Goal: Transaction & Acquisition: Book appointment/travel/reservation

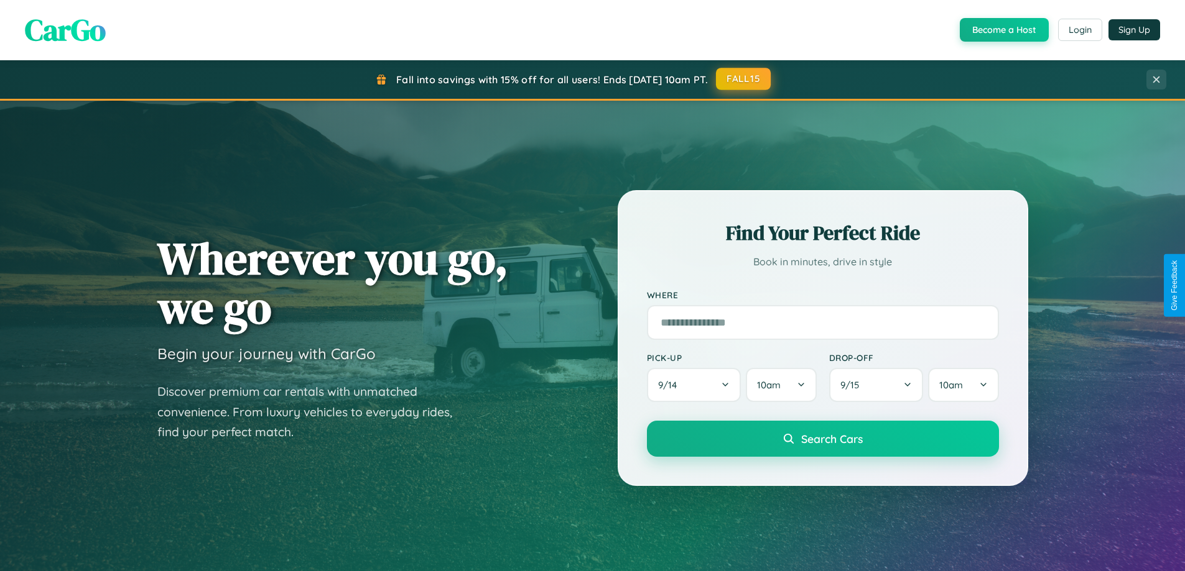
click at [744, 79] on button "FALL15" at bounding box center [743, 79] width 55 height 22
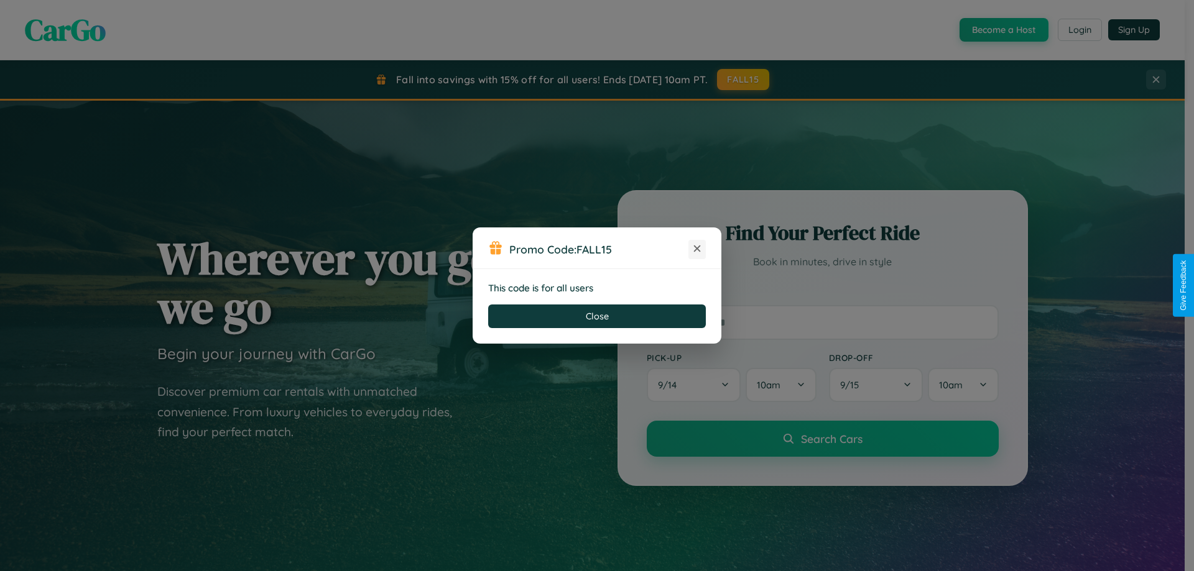
click at [697, 249] on icon at bounding box center [697, 249] width 12 height 12
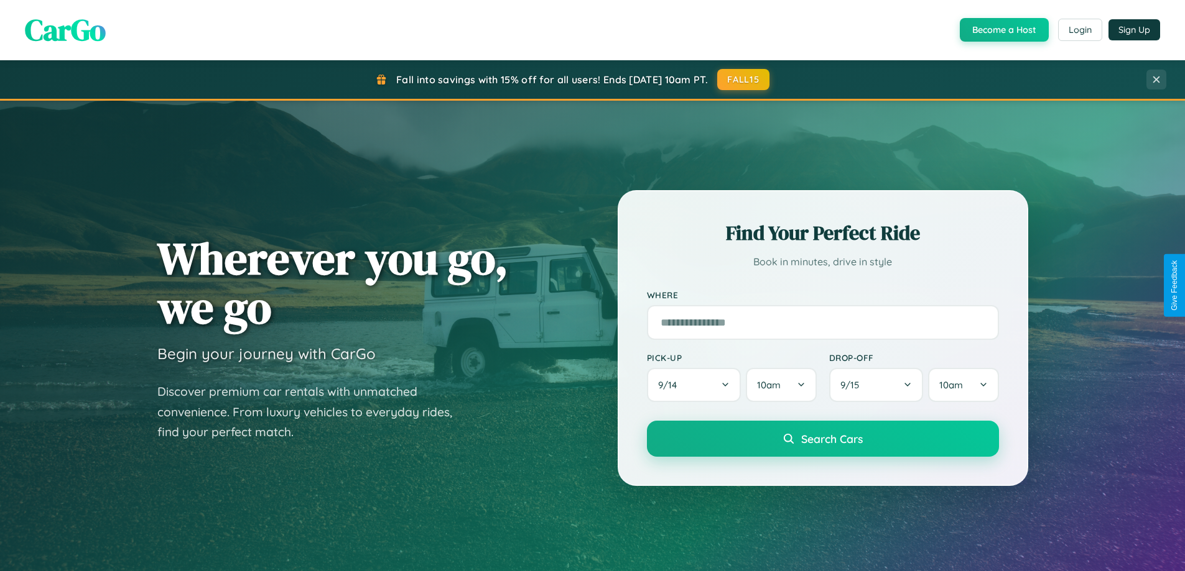
scroll to position [581, 0]
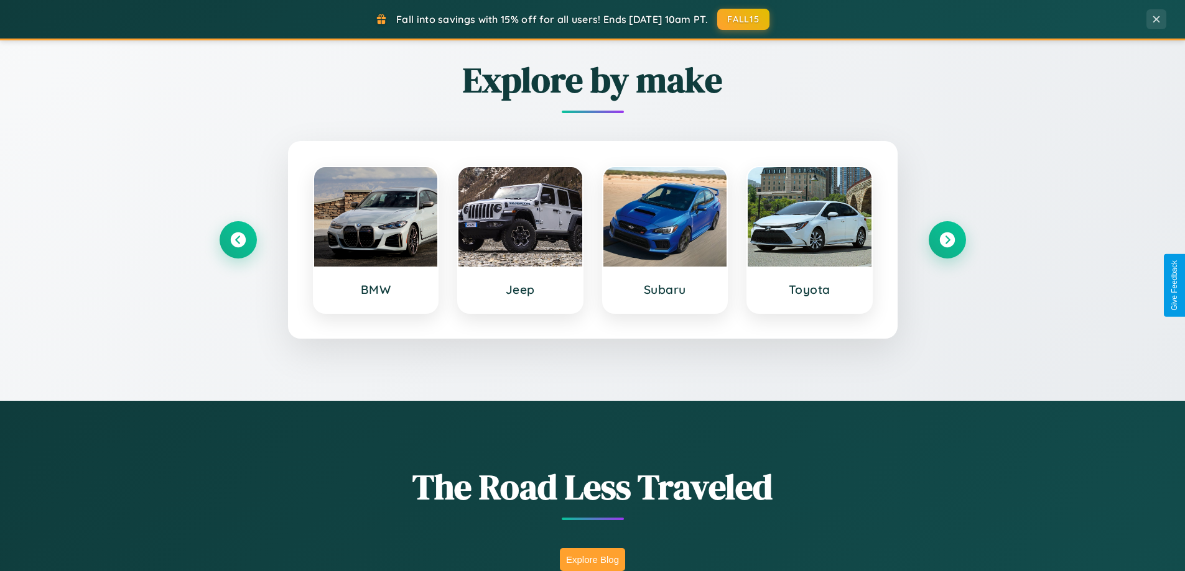
click at [592, 560] on button "Explore Blog" at bounding box center [592, 559] width 65 height 23
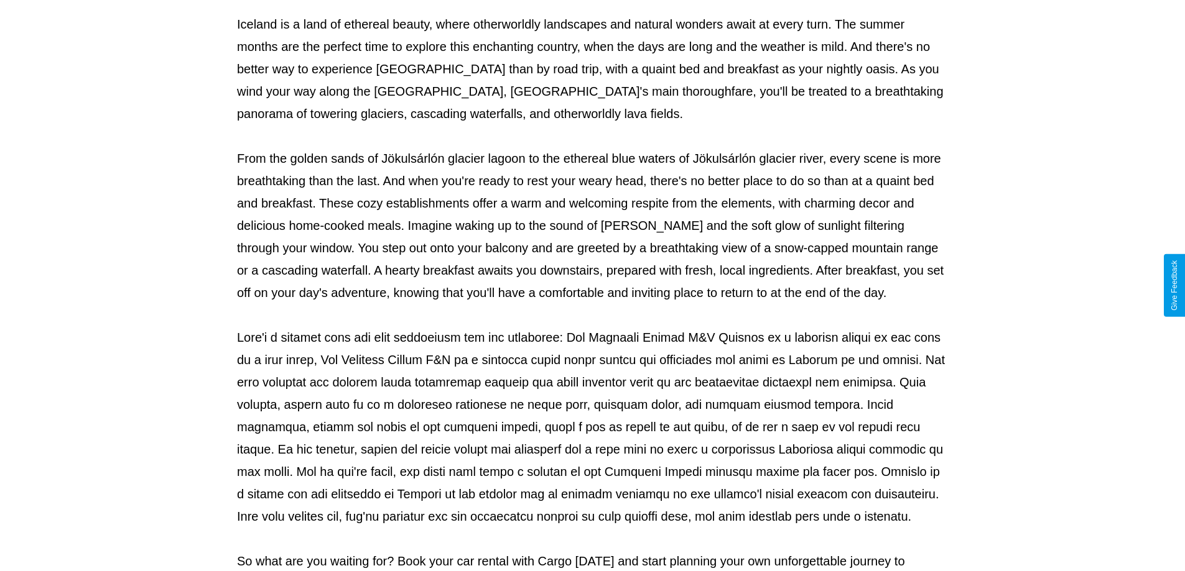
scroll to position [402, 0]
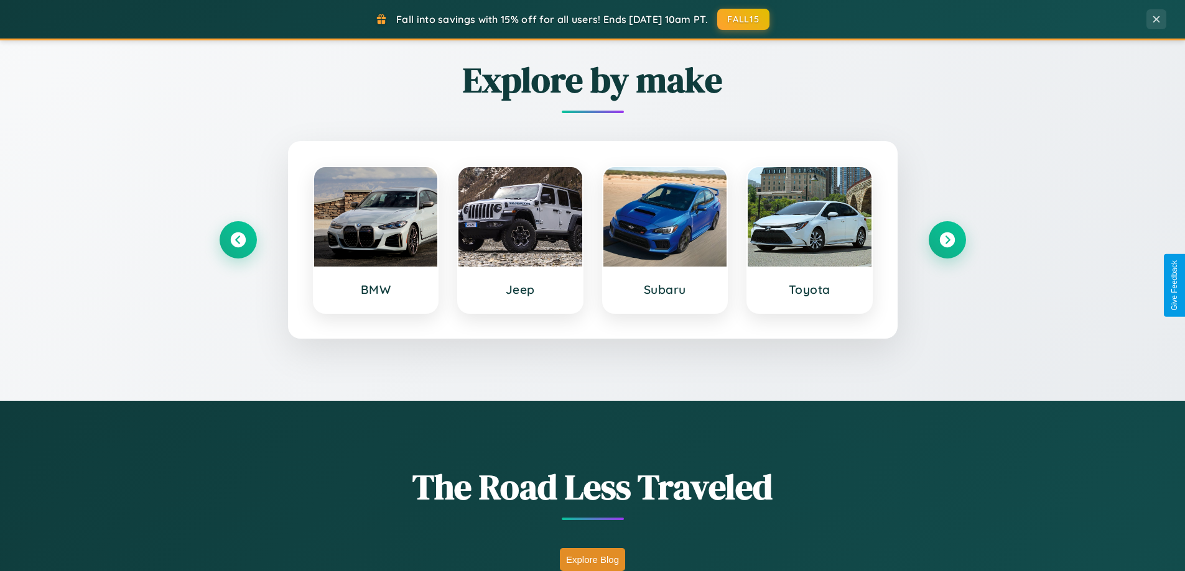
scroll to position [536, 0]
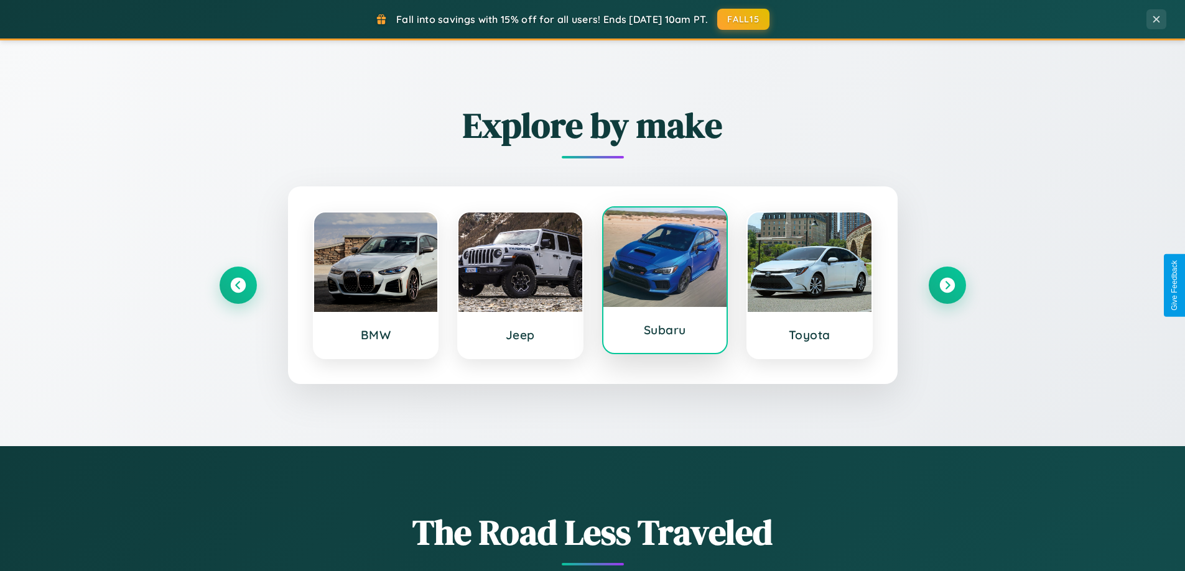
click at [664, 285] on div at bounding box center [665, 257] width 124 height 99
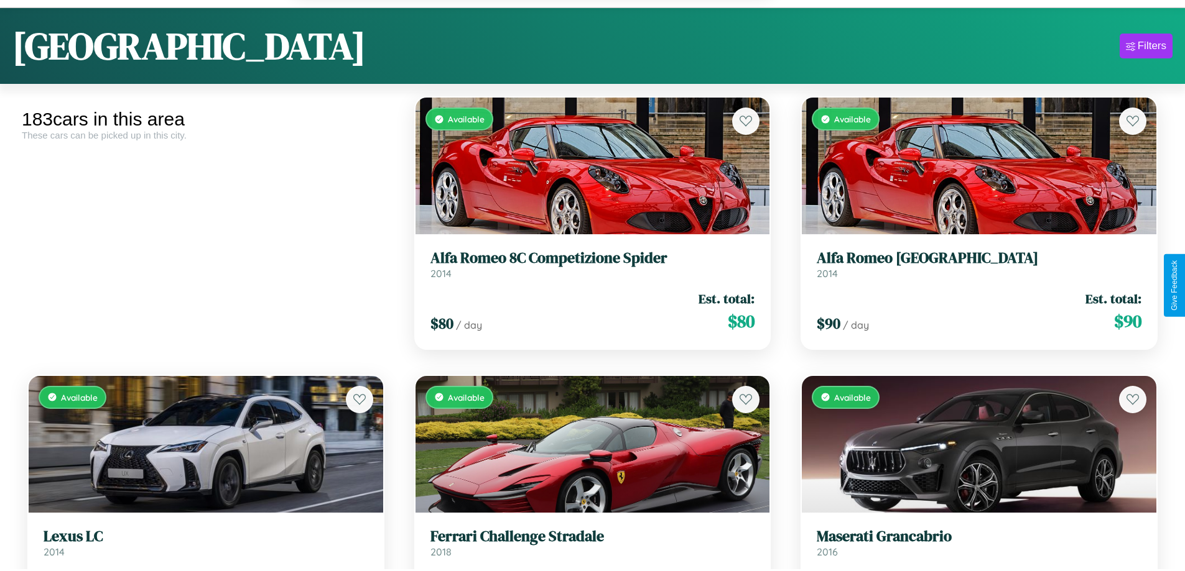
scroll to position [2171, 0]
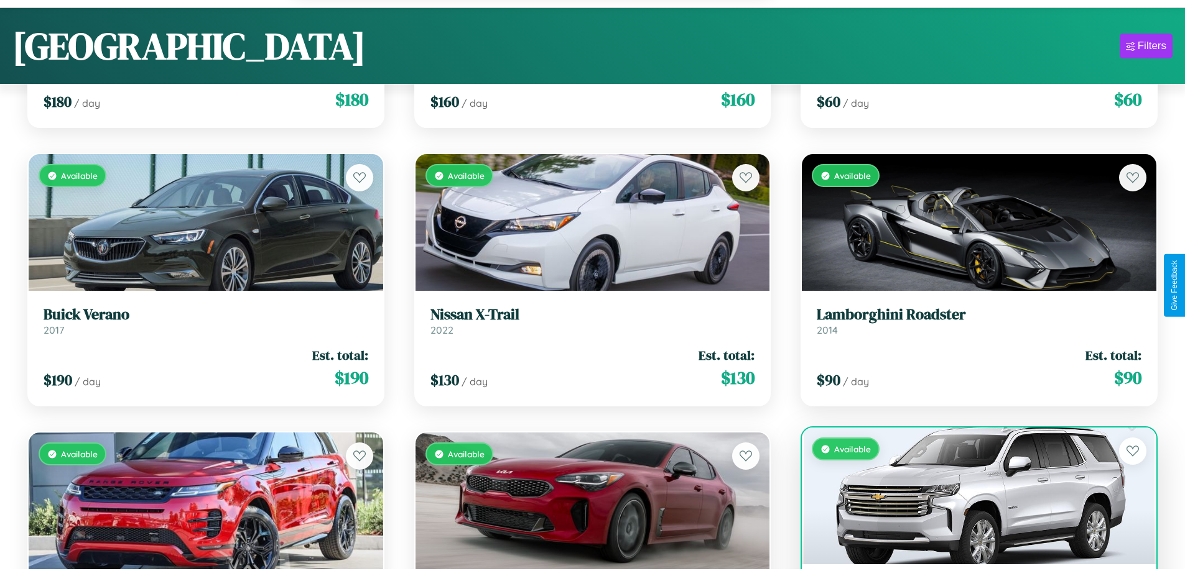
click at [971, 503] on div "Available" at bounding box center [979, 496] width 354 height 137
click at [971, 498] on div "Available" at bounding box center [979, 496] width 354 height 137
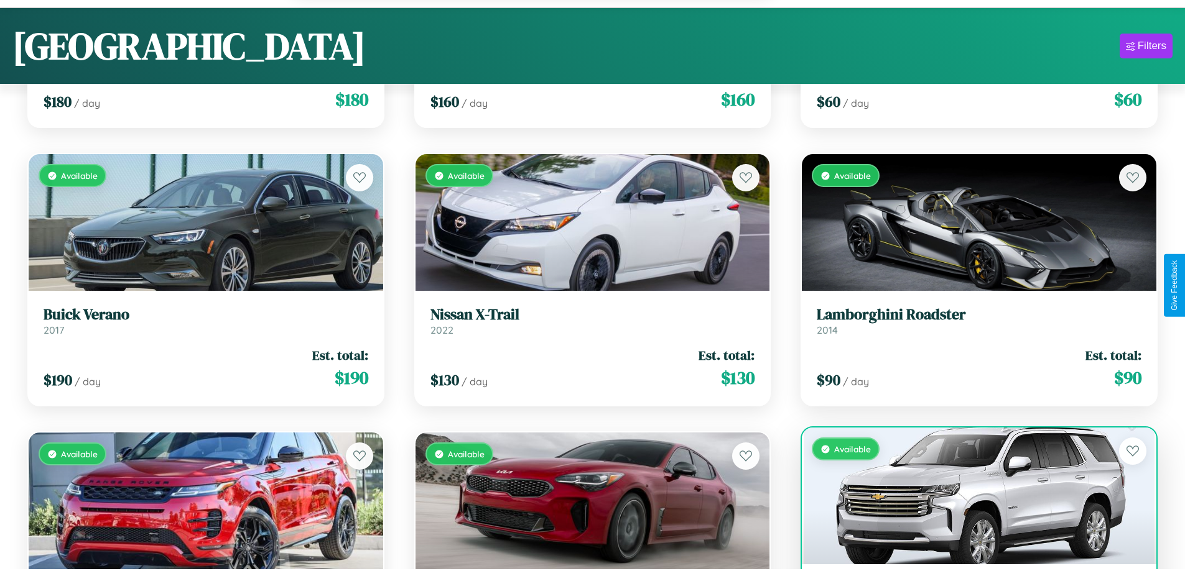
click at [971, 498] on div "Available" at bounding box center [979, 496] width 354 height 137
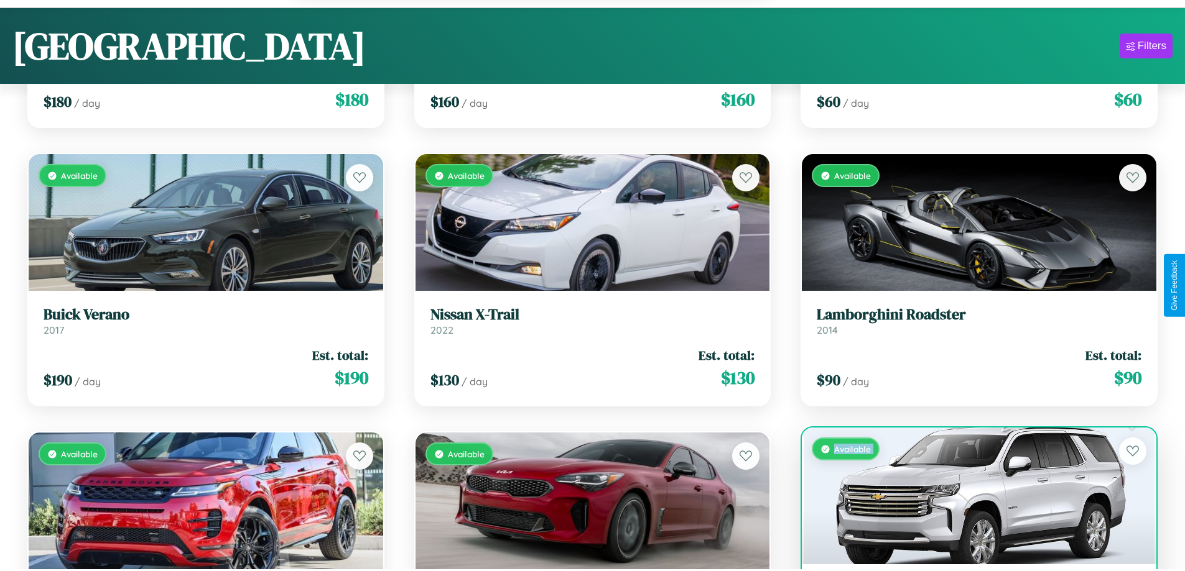
click at [971, 498] on div "Available" at bounding box center [979, 496] width 354 height 137
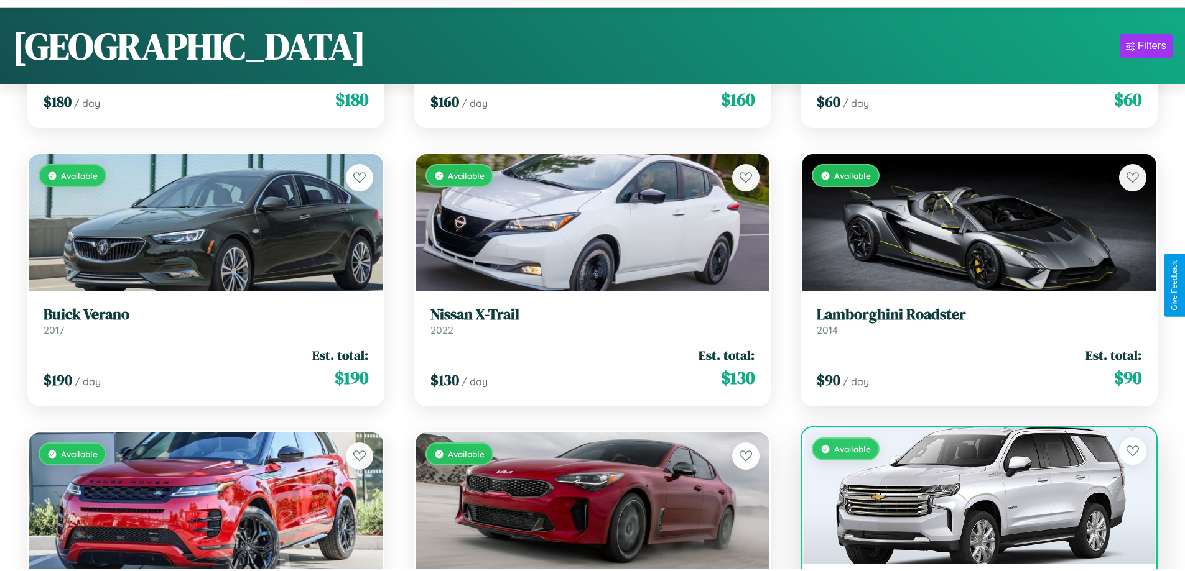
click at [971, 498] on div "Available" at bounding box center [979, 496] width 354 height 137
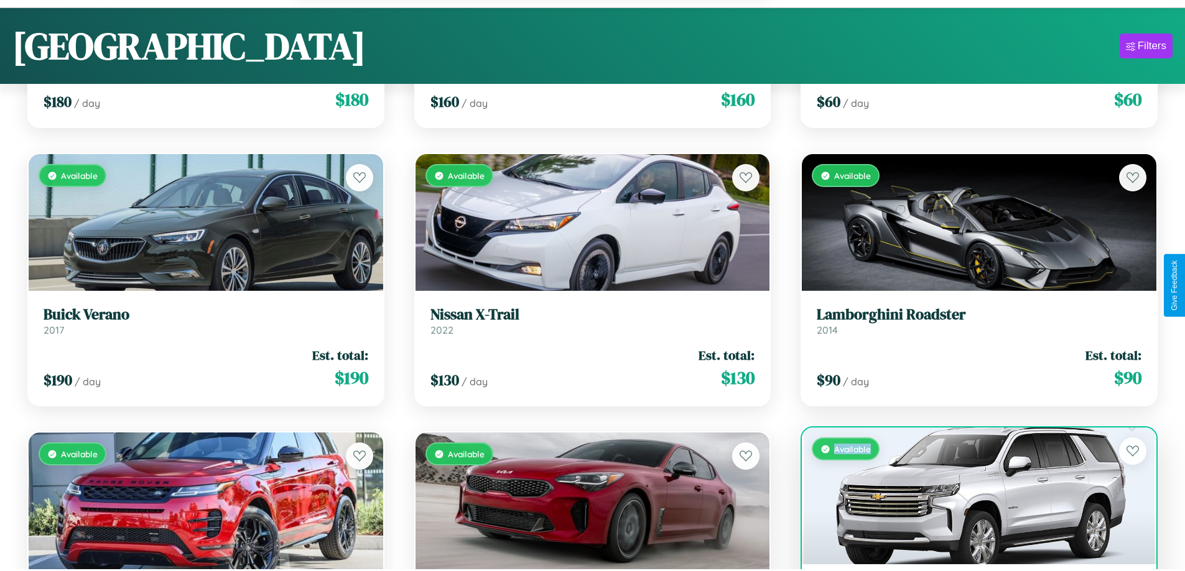
click at [971, 498] on div "Available" at bounding box center [979, 496] width 354 height 137
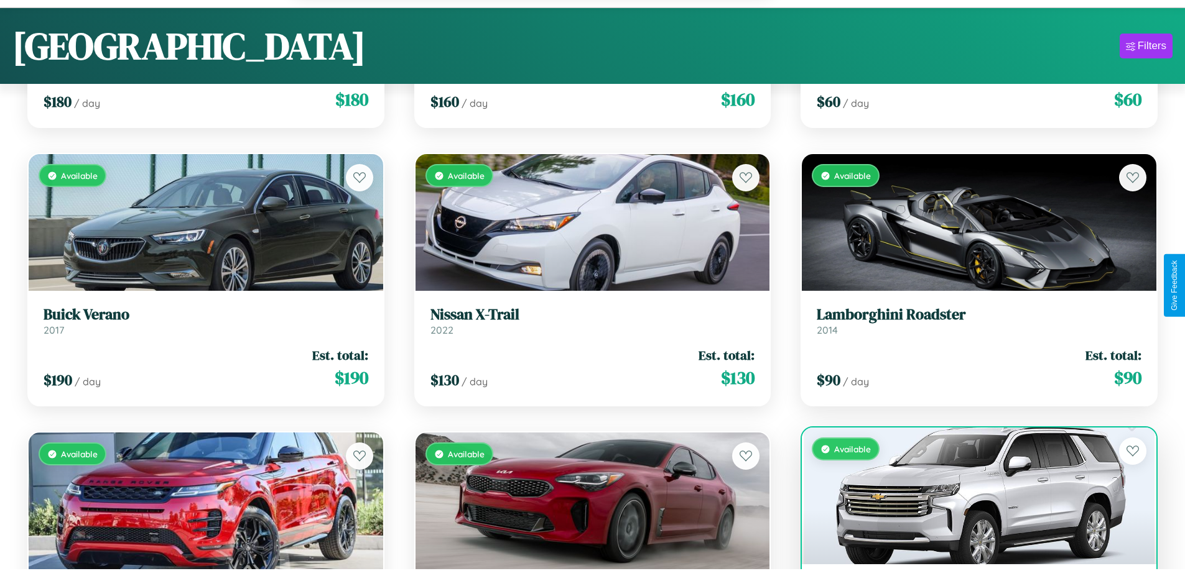
scroll to position [2211, 0]
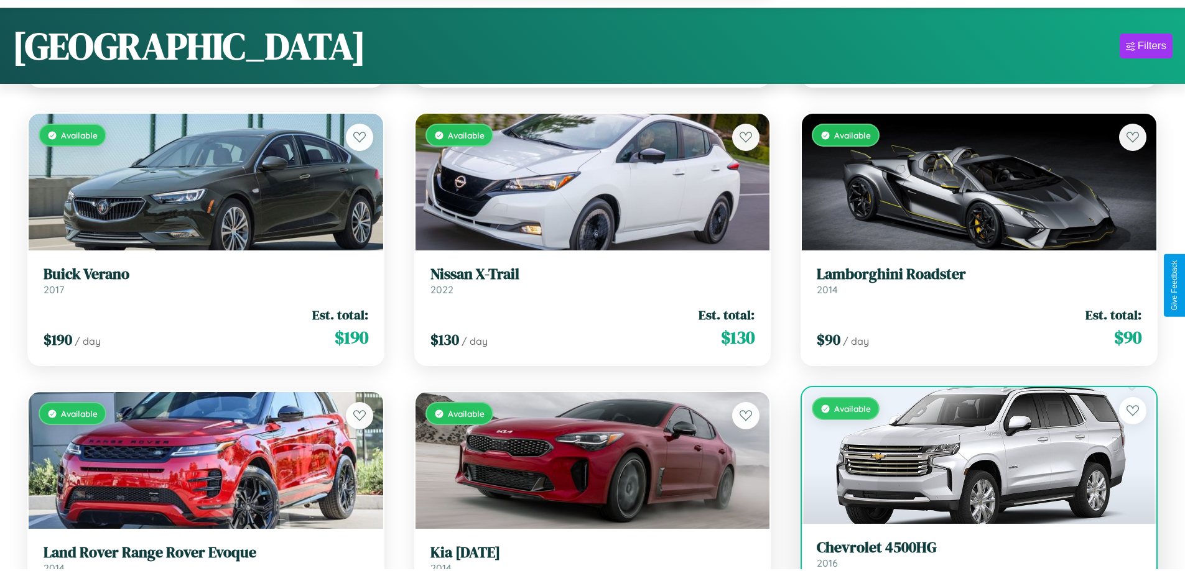
click at [971, 556] on h3 "Chevrolet 4500HG" at bounding box center [978, 548] width 325 height 18
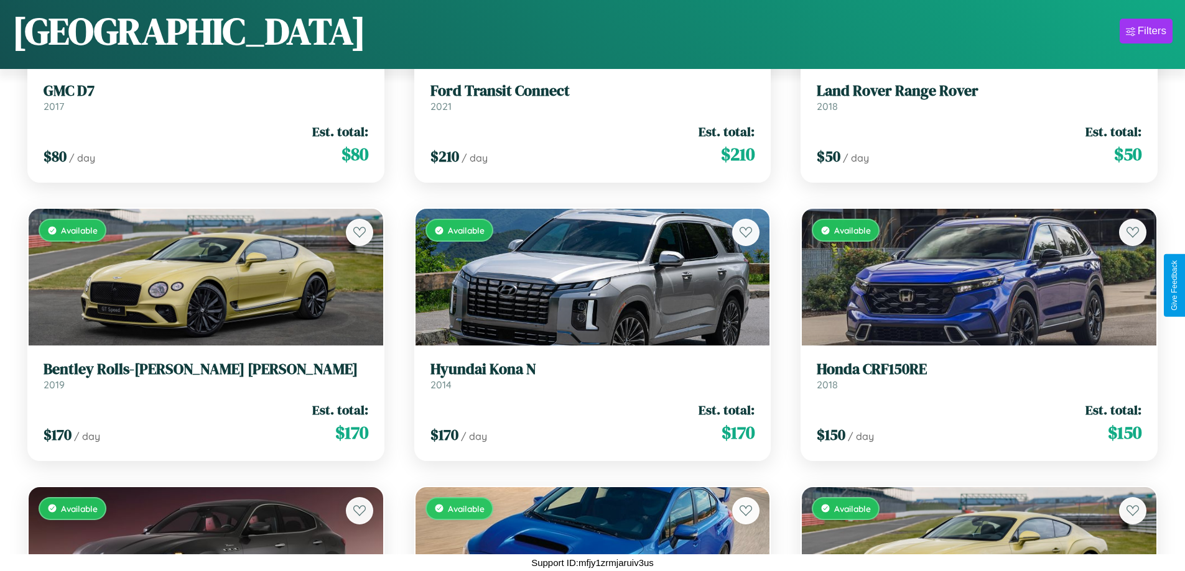
scroll to position [16603, 0]
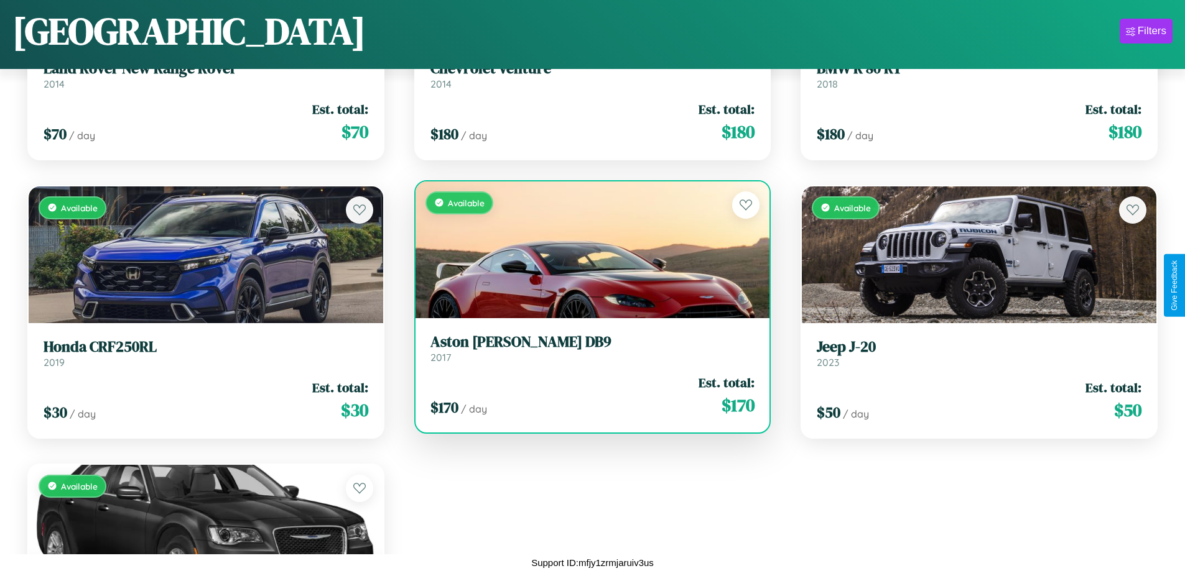
click at [587, 353] on link "Aston Martin DB9 2017" at bounding box center [592, 348] width 325 height 30
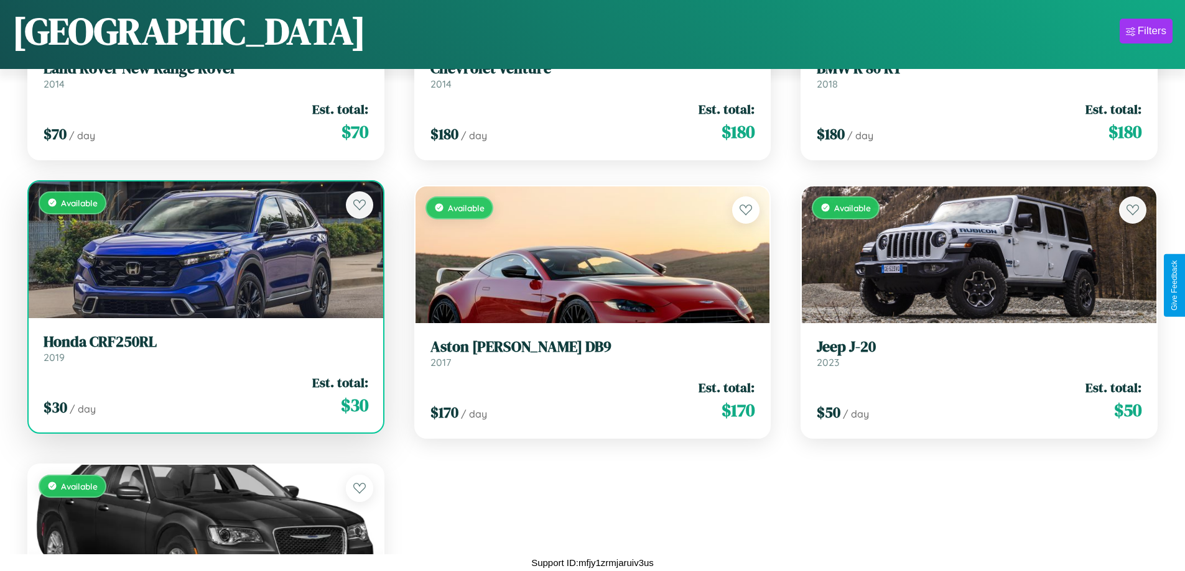
click at [204, 353] on link "Honda CRF250RL 2019" at bounding box center [206, 348] width 325 height 30
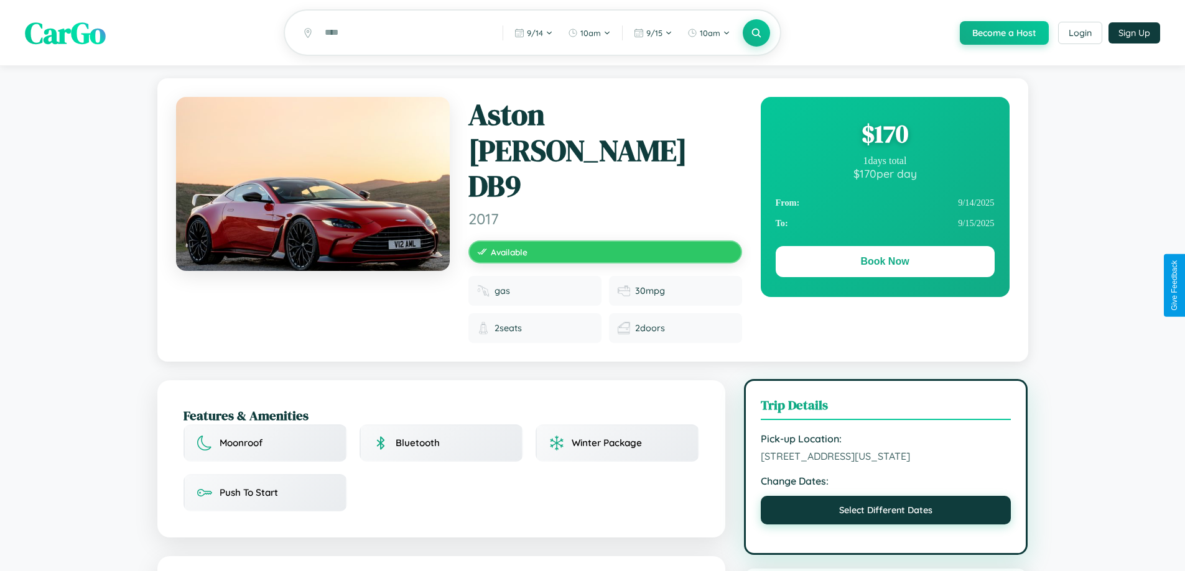
click at [885, 496] on button "Select Different Dates" at bounding box center [885, 510] width 251 height 29
select select "*"
select select "****"
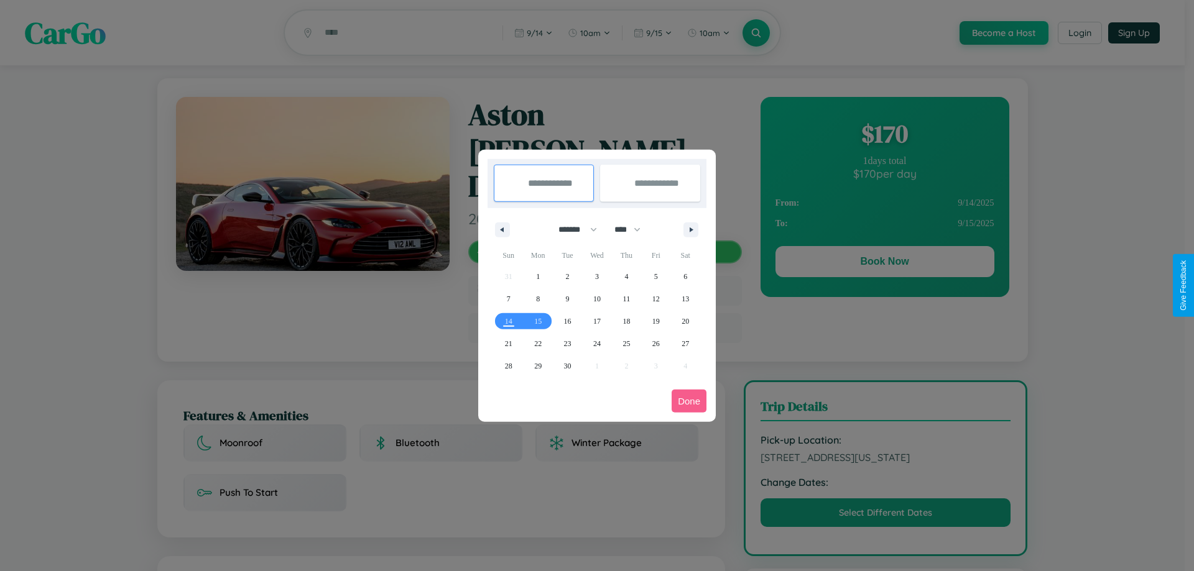
click at [572, 229] on select "******* ******** ***** ***** *** **** **** ****** ********* ******* ******** **…" at bounding box center [575, 229] width 53 height 21
select select "**"
click at [685, 343] on span "27" at bounding box center [685, 344] width 7 height 22
type input "**********"
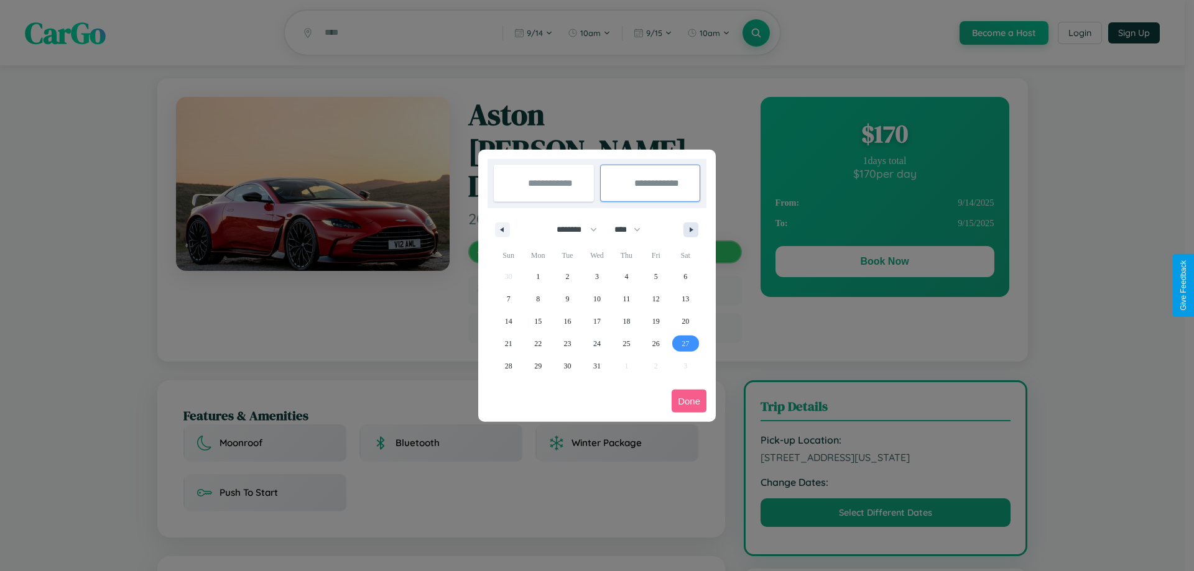
click at [691, 229] on icon "button" at bounding box center [693, 230] width 6 height 5
select select "*"
select select "****"
click at [655, 276] on span "2" at bounding box center [656, 277] width 4 height 22
type input "**********"
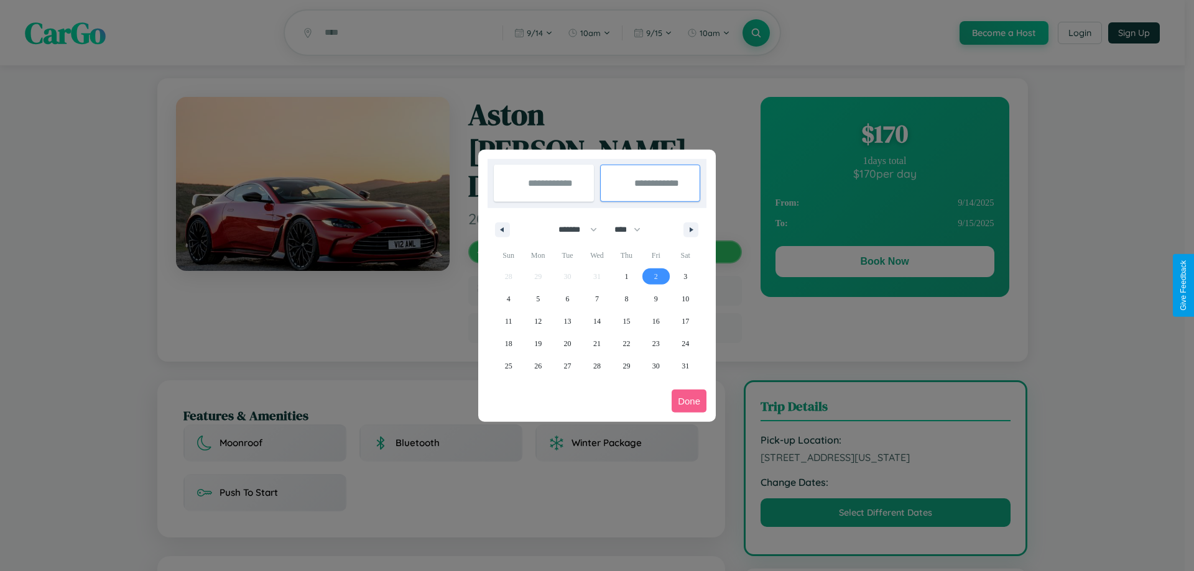
select select "**"
select select "****"
click at [689, 401] on button "Done" at bounding box center [689, 401] width 35 height 23
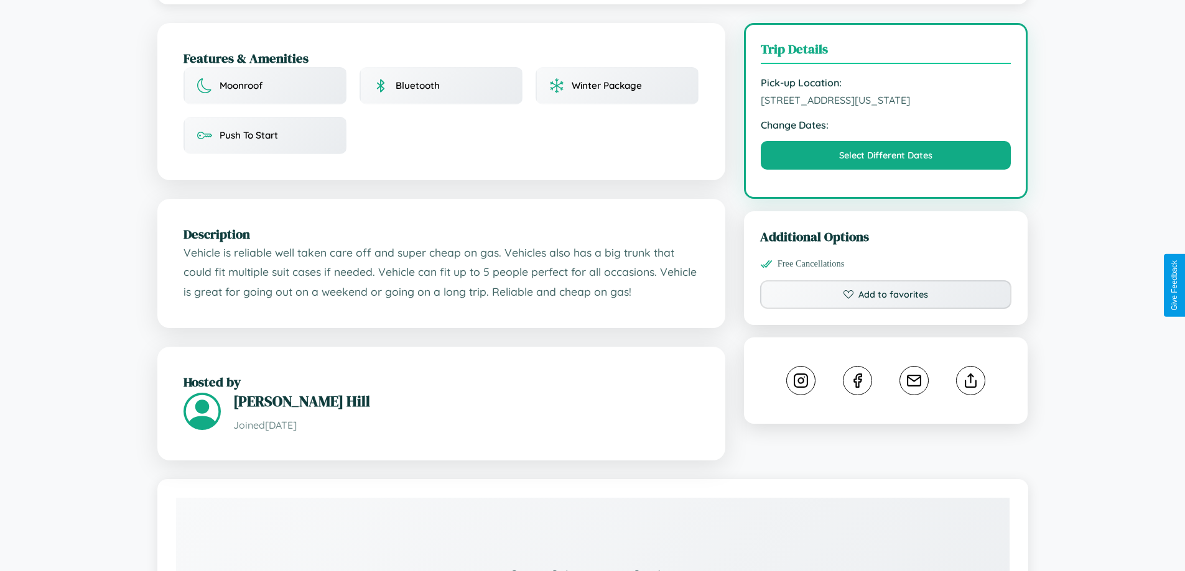
scroll to position [421, 0]
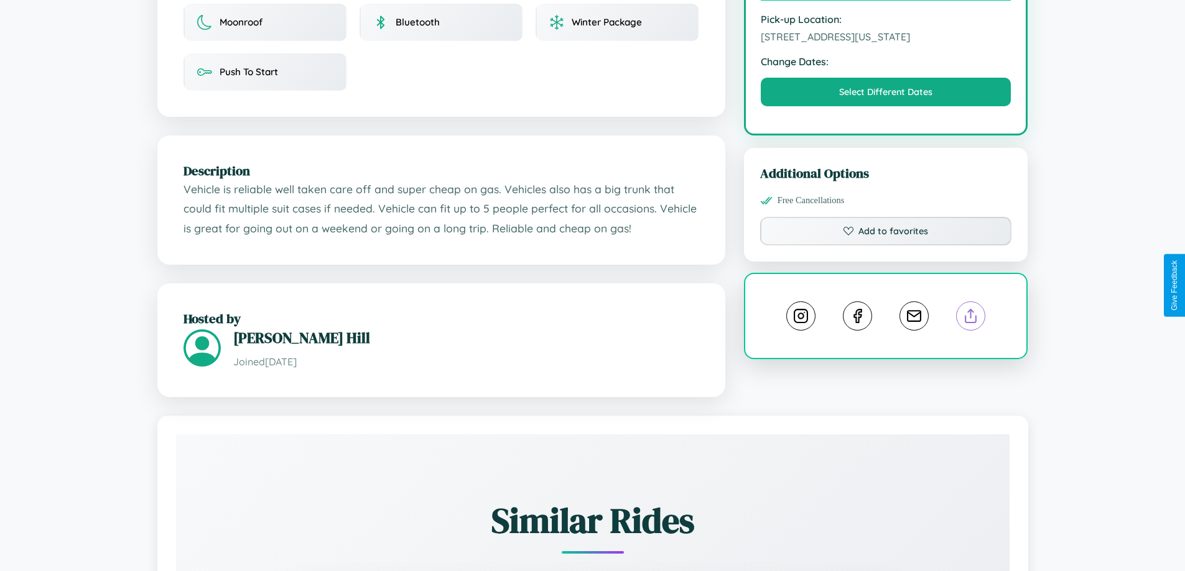
click at [971, 310] on line at bounding box center [971, 314] width 0 height 9
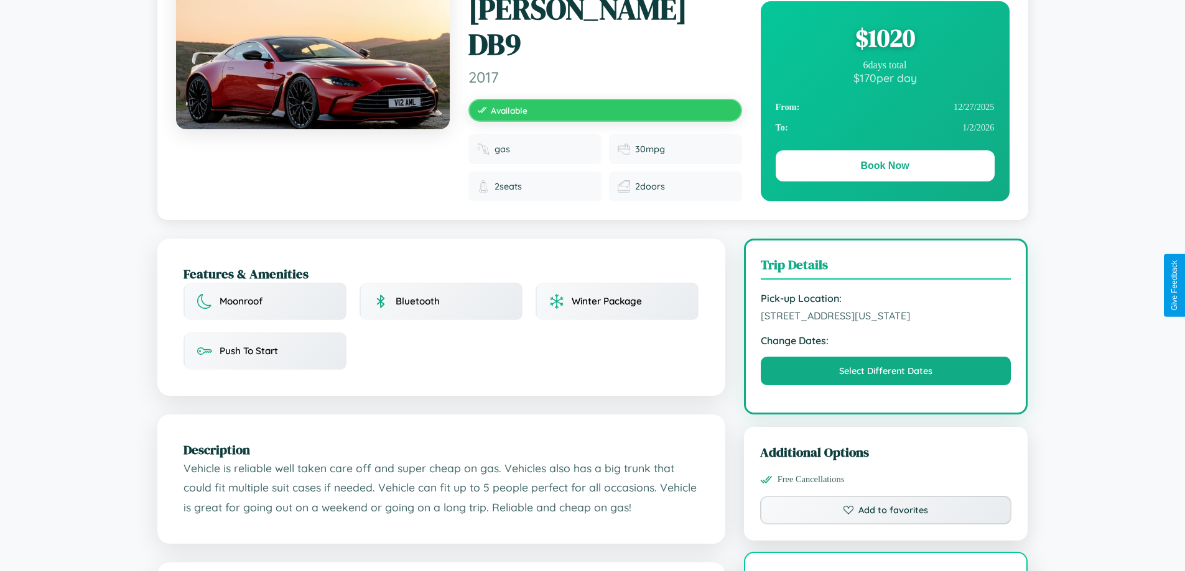
scroll to position [134, 0]
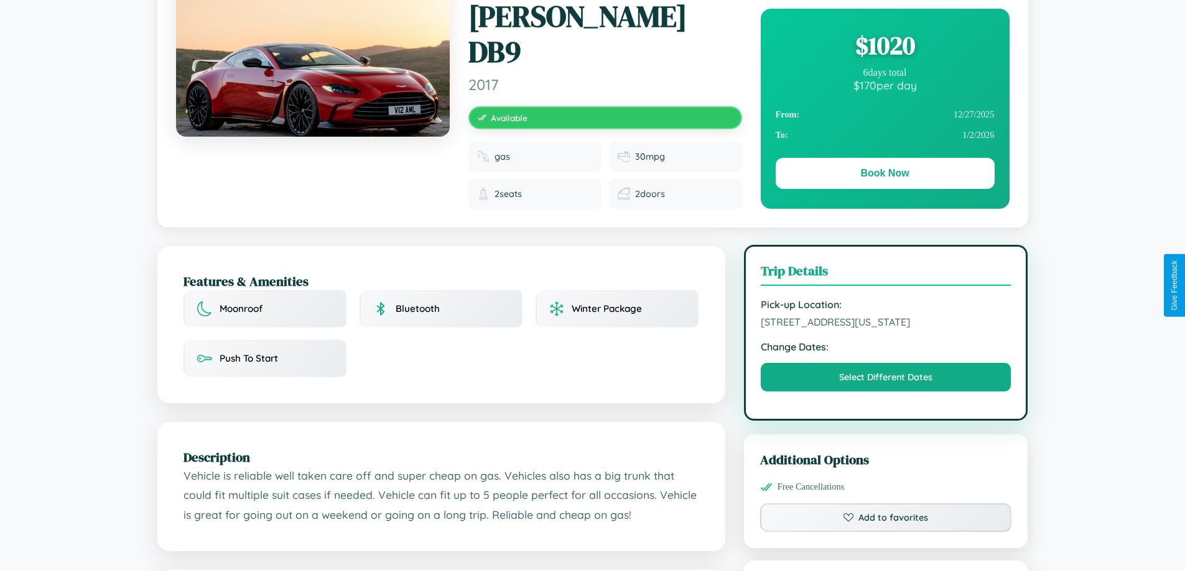
click at [885, 316] on span "1747 Sunset Boulevard Dallas Texas 79036 United States" at bounding box center [885, 322] width 251 height 12
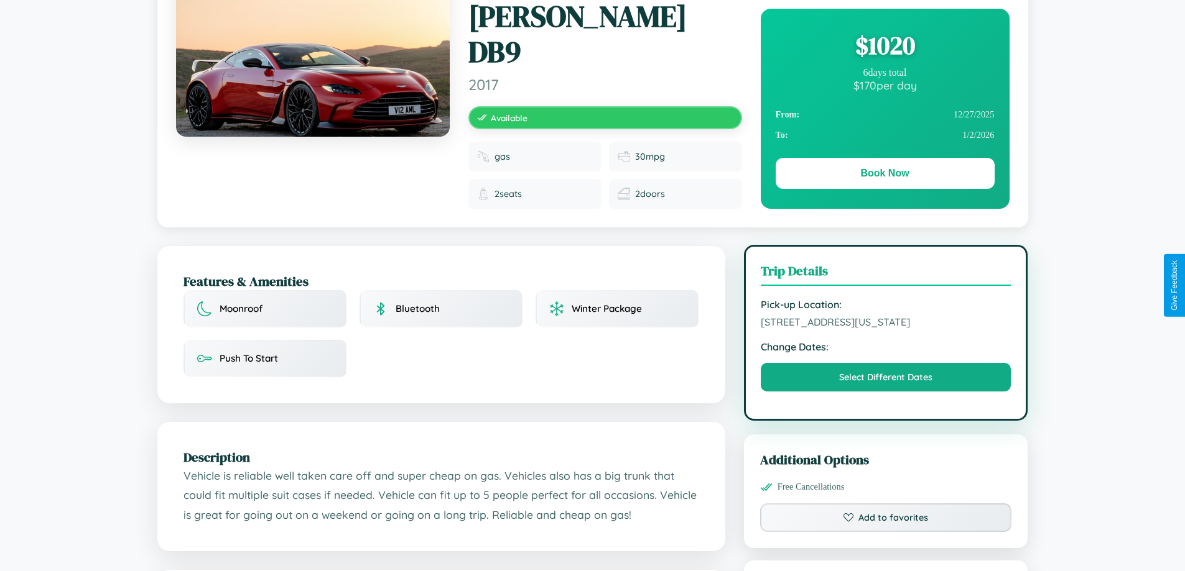
click at [885, 316] on span "1747 Sunset Boulevard Dallas Texas 79036 United States" at bounding box center [885, 322] width 251 height 12
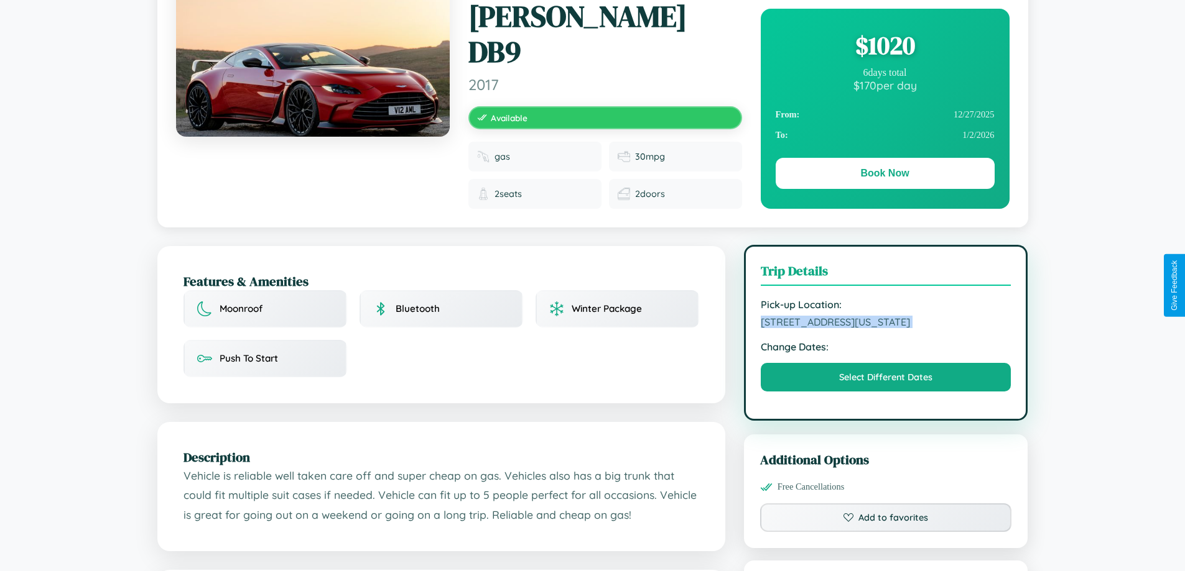
click at [885, 316] on span "1747 Sunset Boulevard Dallas Texas 79036 United States" at bounding box center [885, 322] width 251 height 12
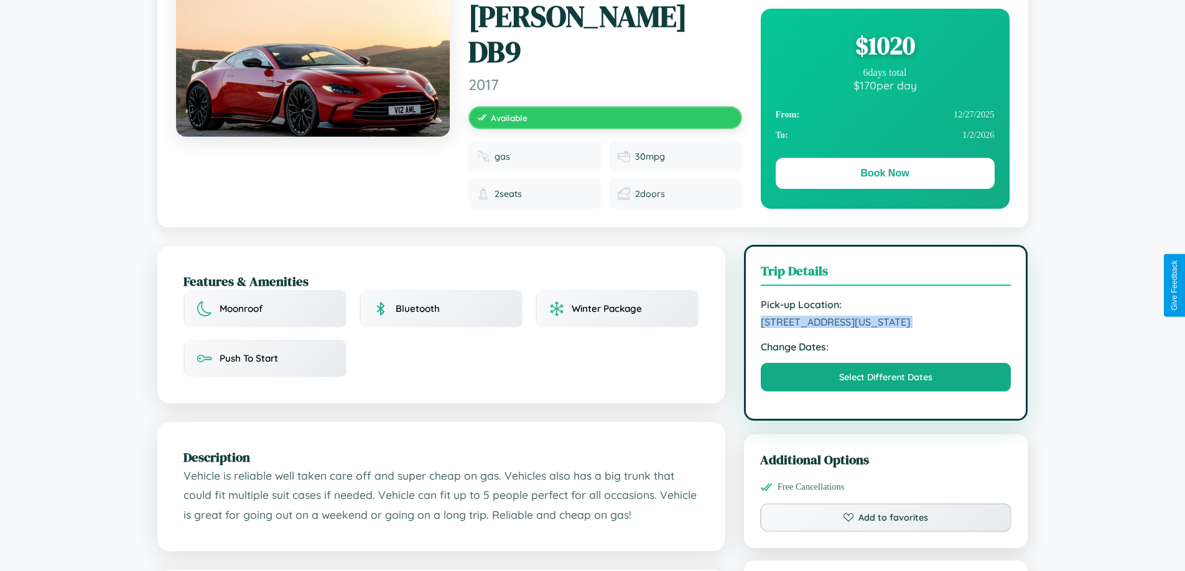
click at [885, 316] on span "1747 Sunset Boulevard Dallas Texas 79036 United States" at bounding box center [885, 322] width 251 height 12
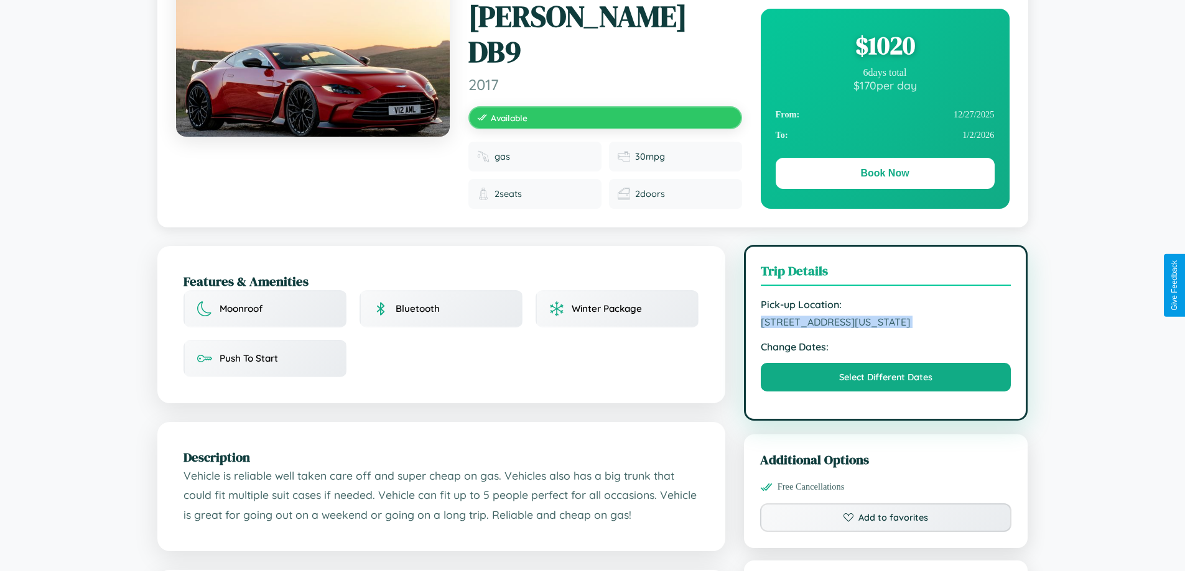
click at [885, 316] on span "1747 Sunset Boulevard Dallas Texas 79036 United States" at bounding box center [885, 322] width 251 height 12
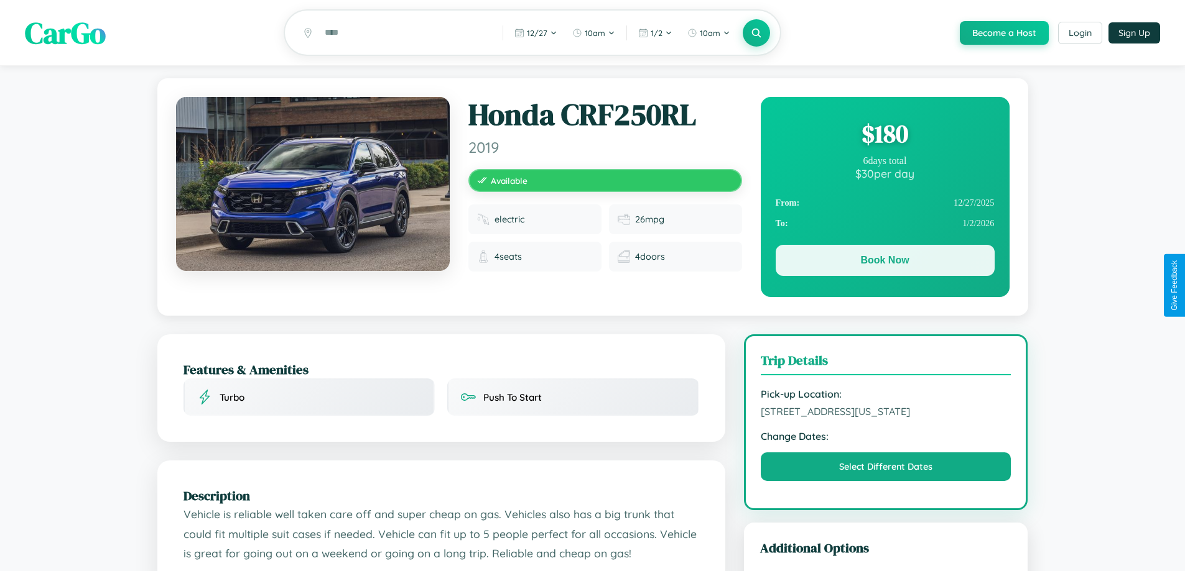
click at [884, 262] on button "Book Now" at bounding box center [884, 260] width 219 height 31
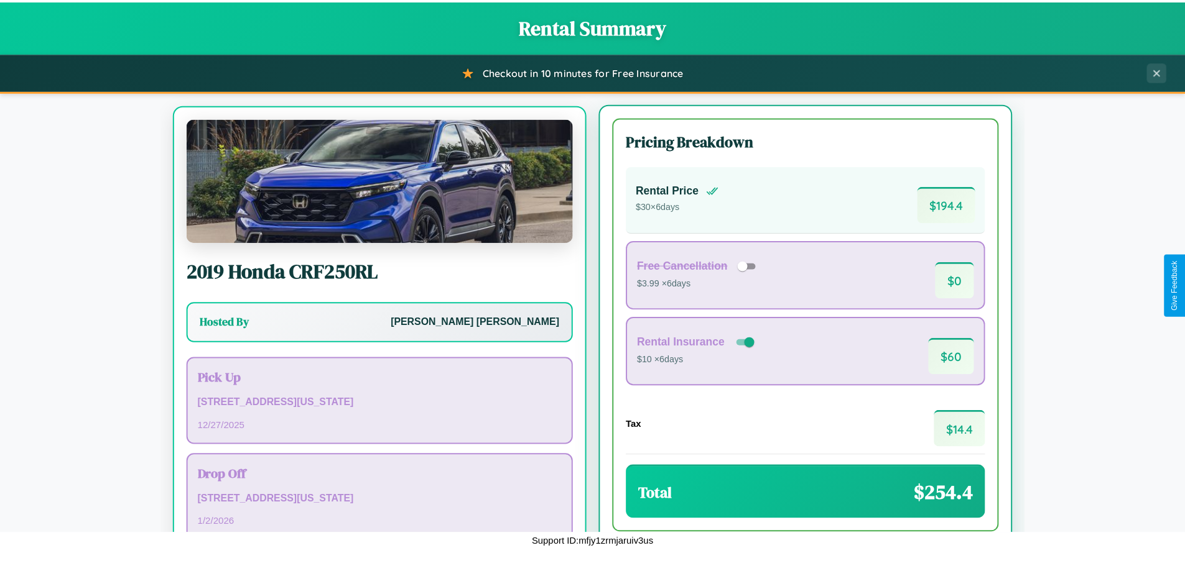
scroll to position [58, 0]
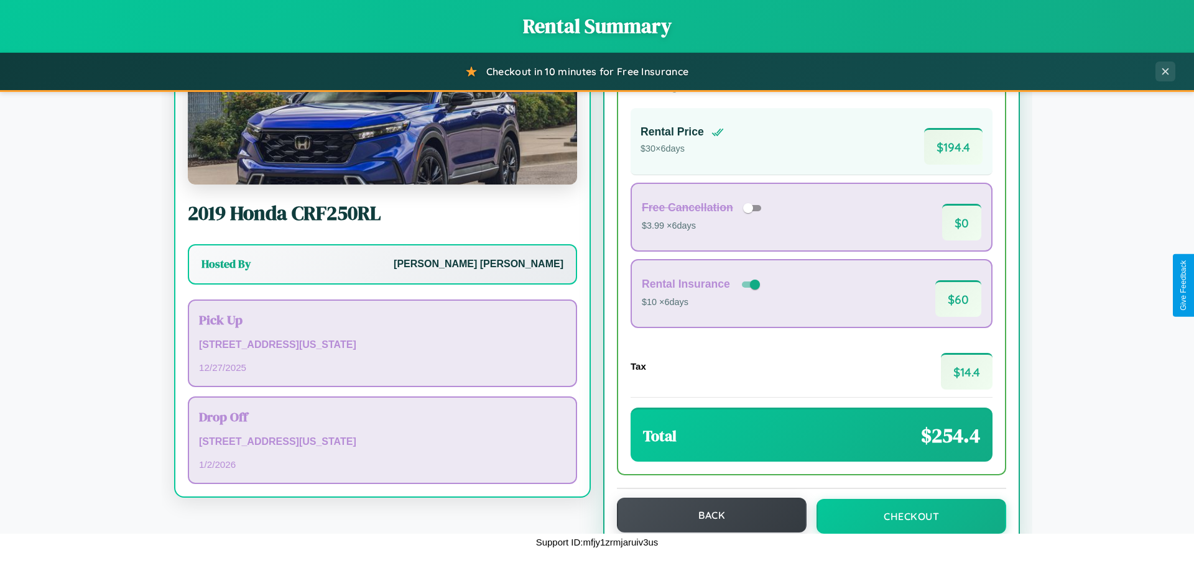
click at [706, 515] on button "Back" at bounding box center [712, 515] width 190 height 35
